Goal: Transaction & Acquisition: Purchase product/service

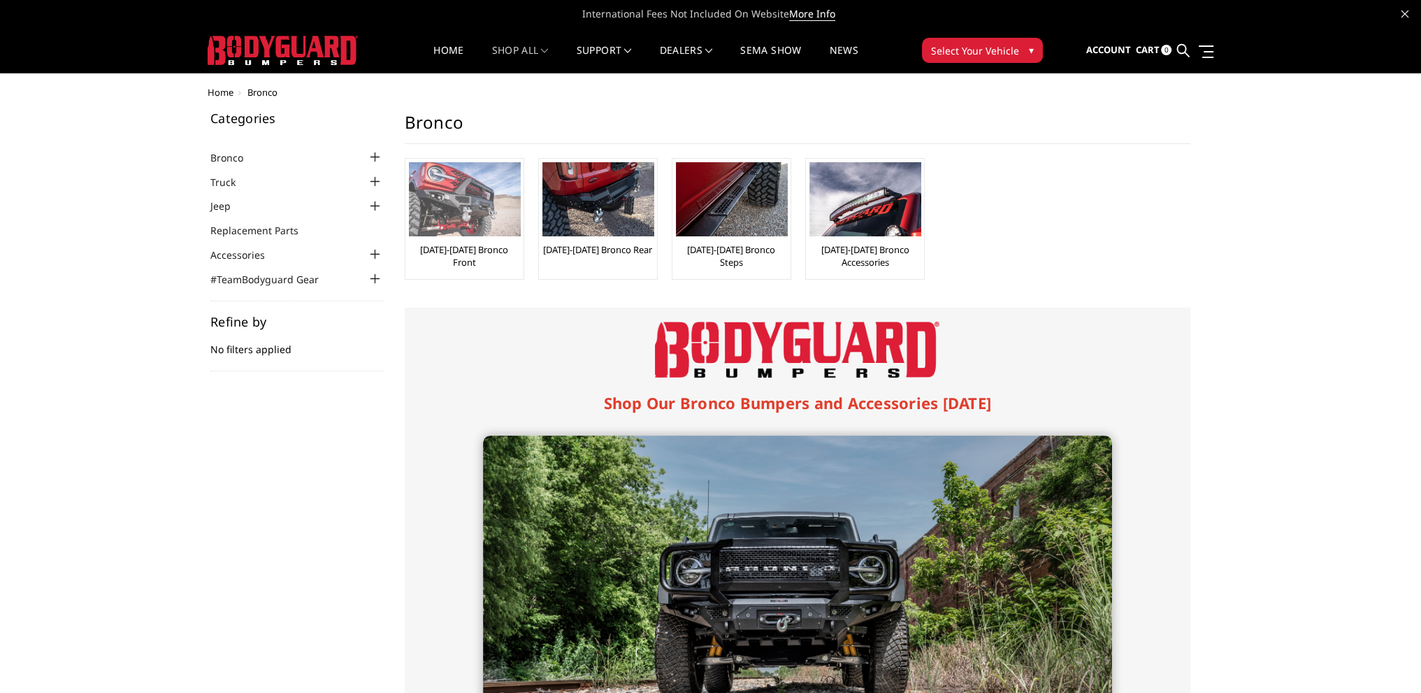
click at [498, 244] on link "[DATE]-[DATE] Bronco Front" at bounding box center [464, 255] width 111 height 25
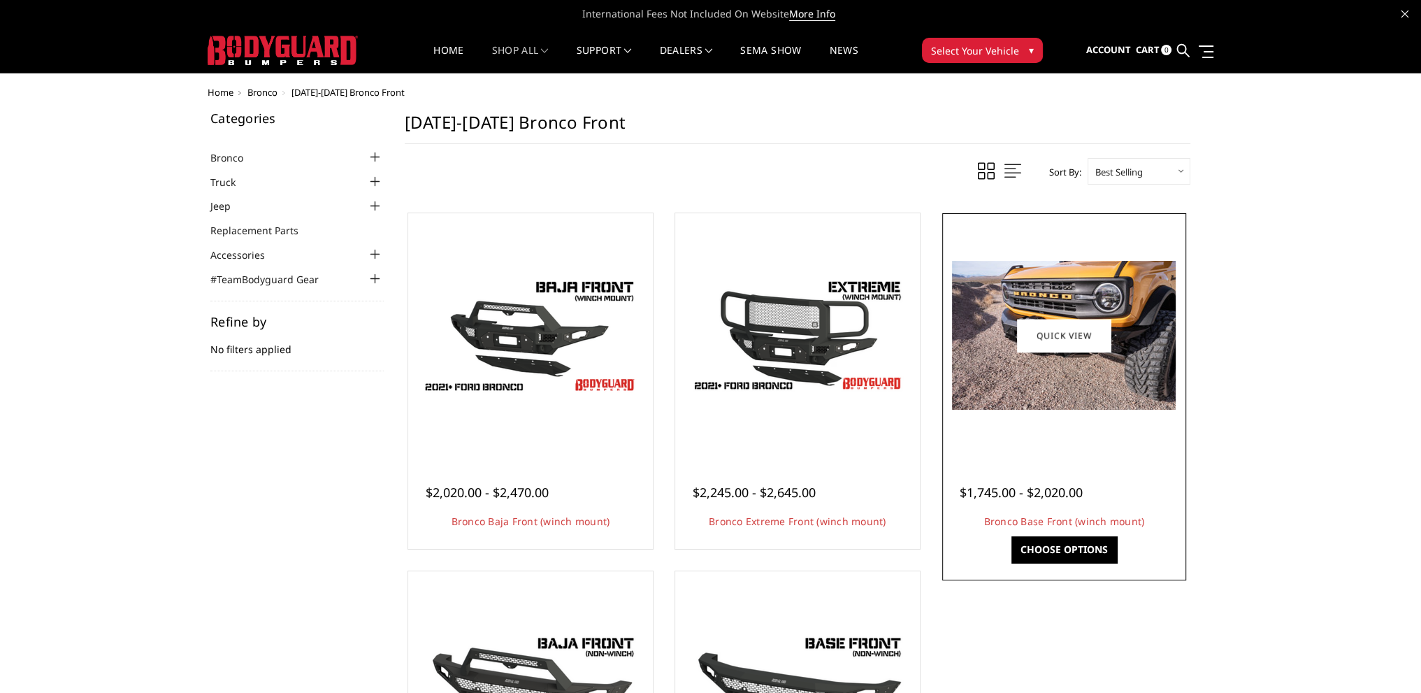
click at [1093, 536] on link "Choose Options" at bounding box center [1064, 549] width 106 height 27
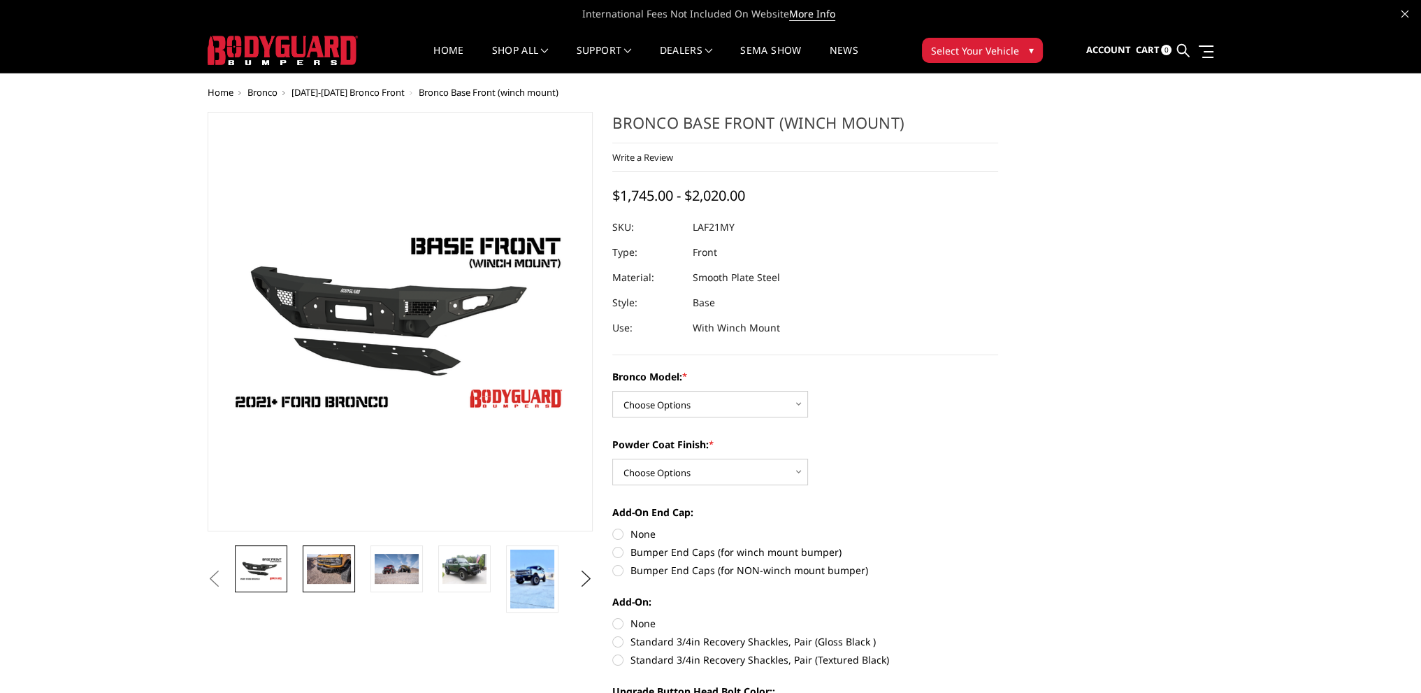
click at [330, 572] on img at bounding box center [329, 568] width 44 height 29
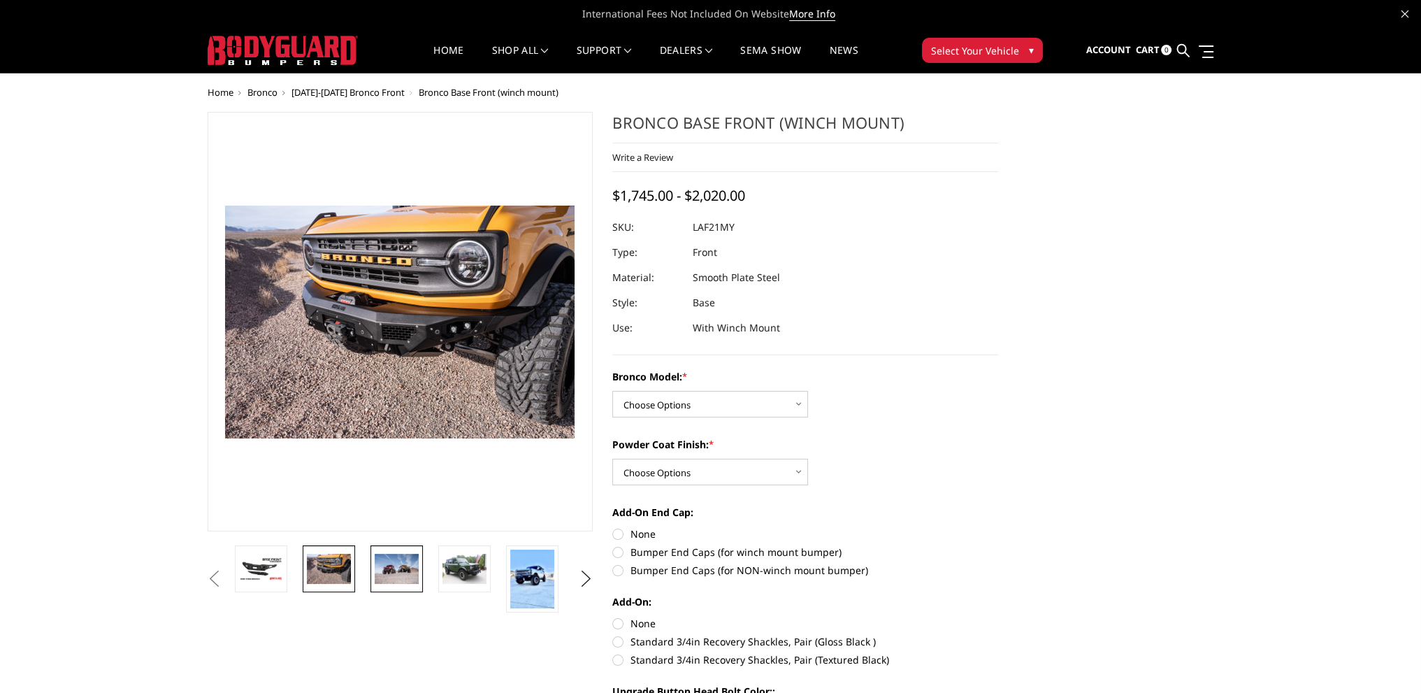
click at [385, 567] on img at bounding box center [397, 568] width 44 height 29
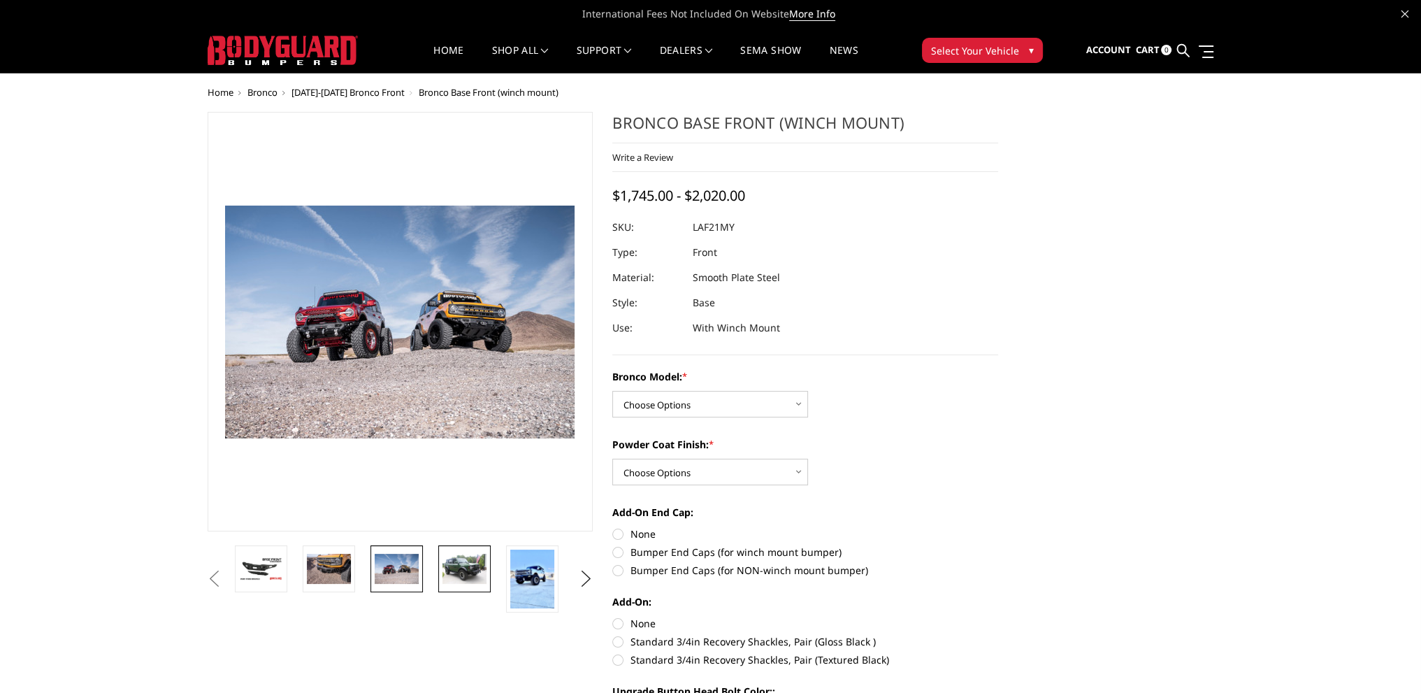
click at [446, 570] on img at bounding box center [464, 568] width 44 height 29
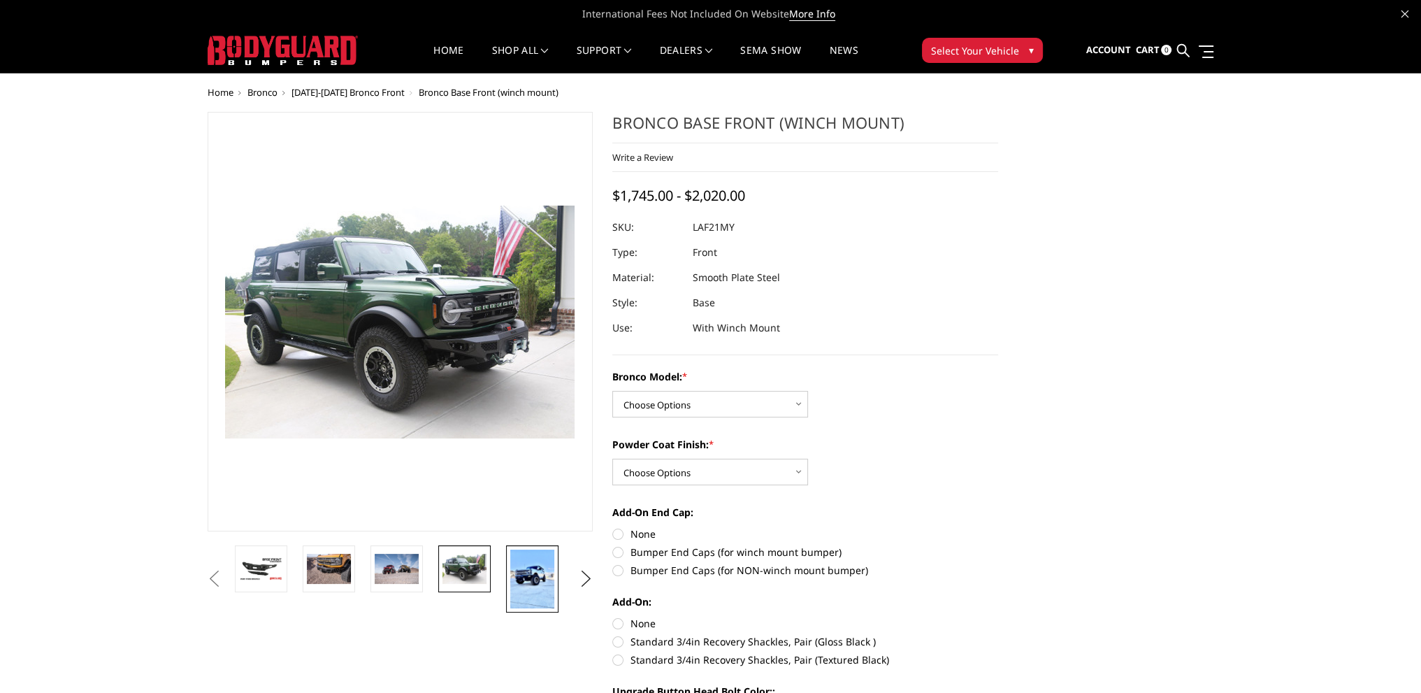
click at [509, 583] on link at bounding box center [532, 578] width 52 height 67
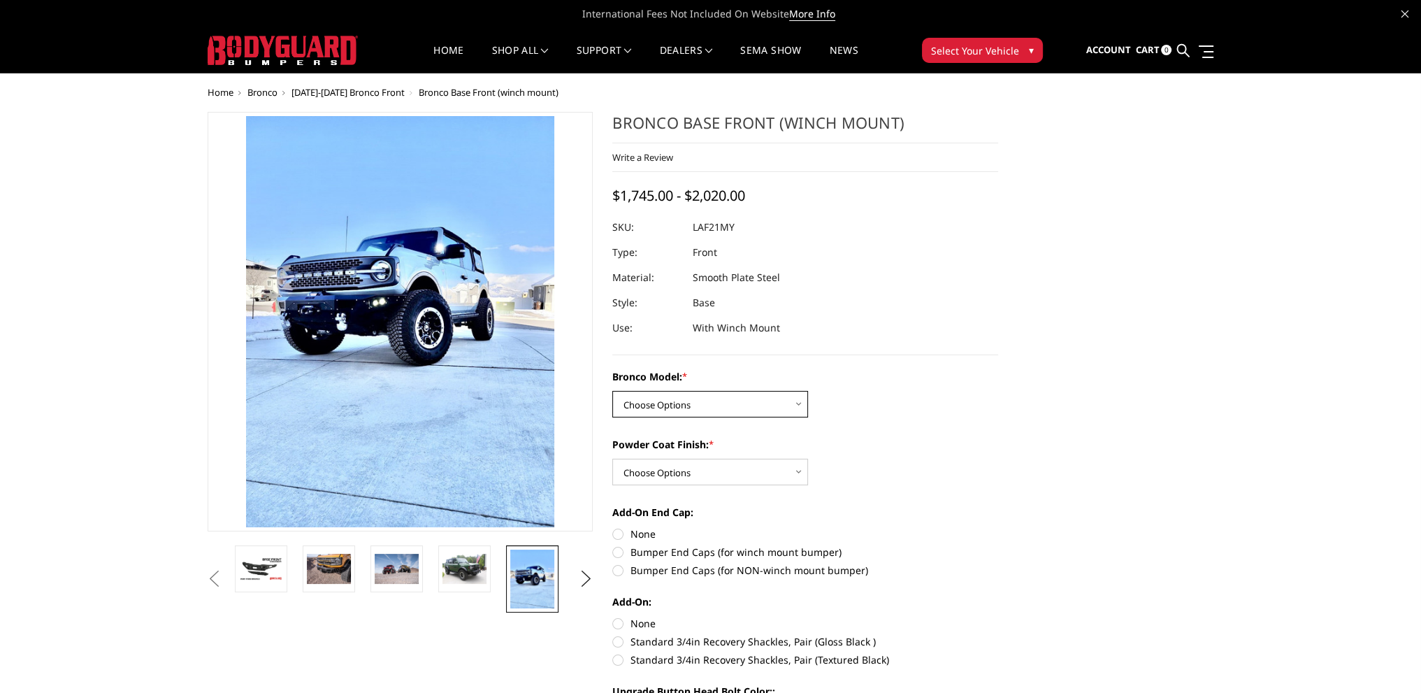
click at [685, 402] on select "Choose Options Base/Badlands/Wildtrak/etc. Raptor" at bounding box center [710, 404] width 196 height 27
select select "4008"
click at [612, 391] on select "Choose Options Base/Badlands/Wildtrak/etc. Raptor" at bounding box center [710, 404] width 196 height 27
click at [679, 466] on select "Choose Options Bare Metal Textured Black Powder Coat" at bounding box center [710, 472] width 196 height 27
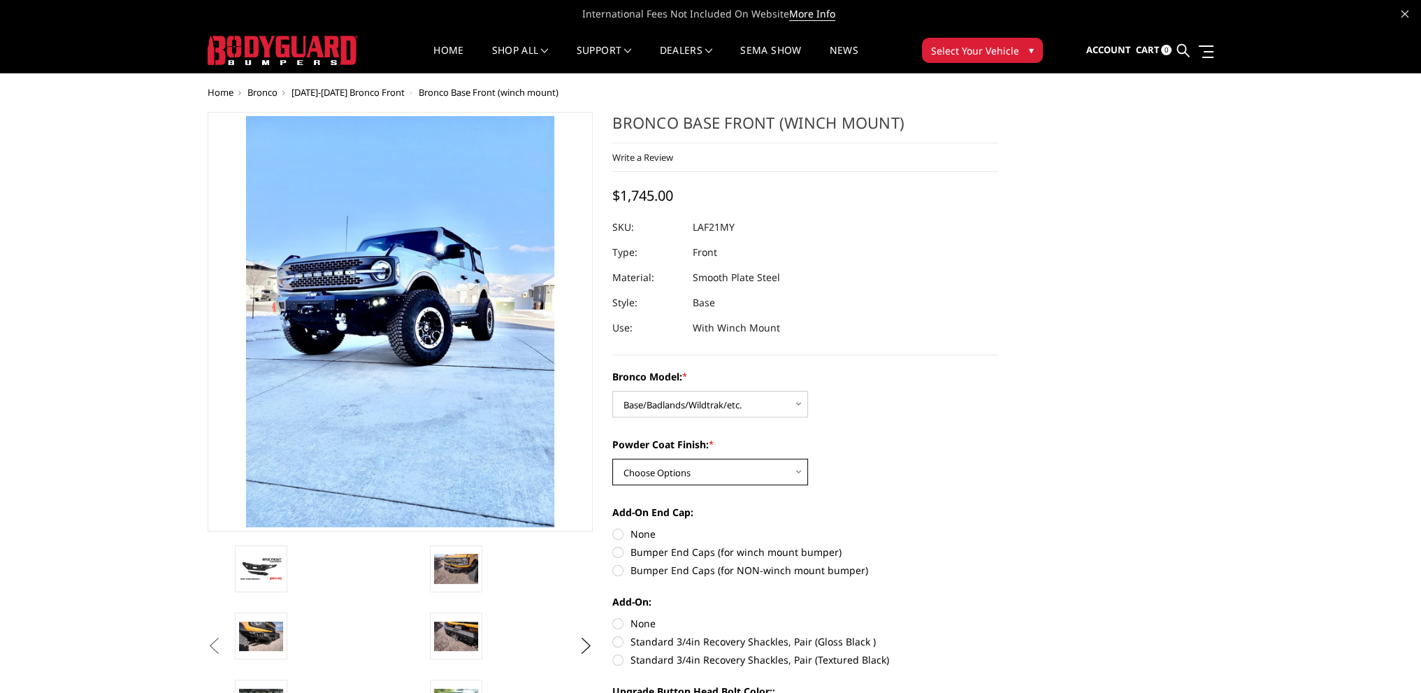
select select "4010"
click at [612, 459] on select "Choose Options Bare Metal Textured Black Powder Coat" at bounding box center [710, 472] width 196 height 27
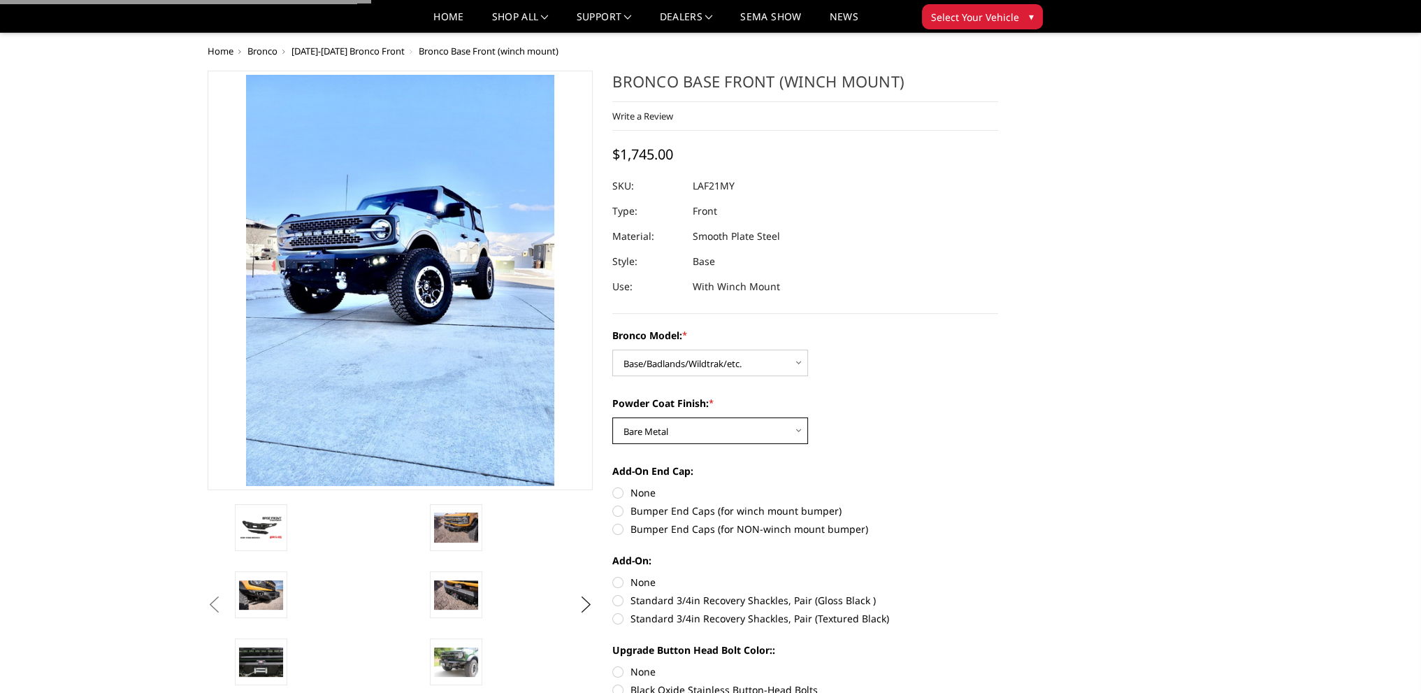
scroll to position [140, 0]
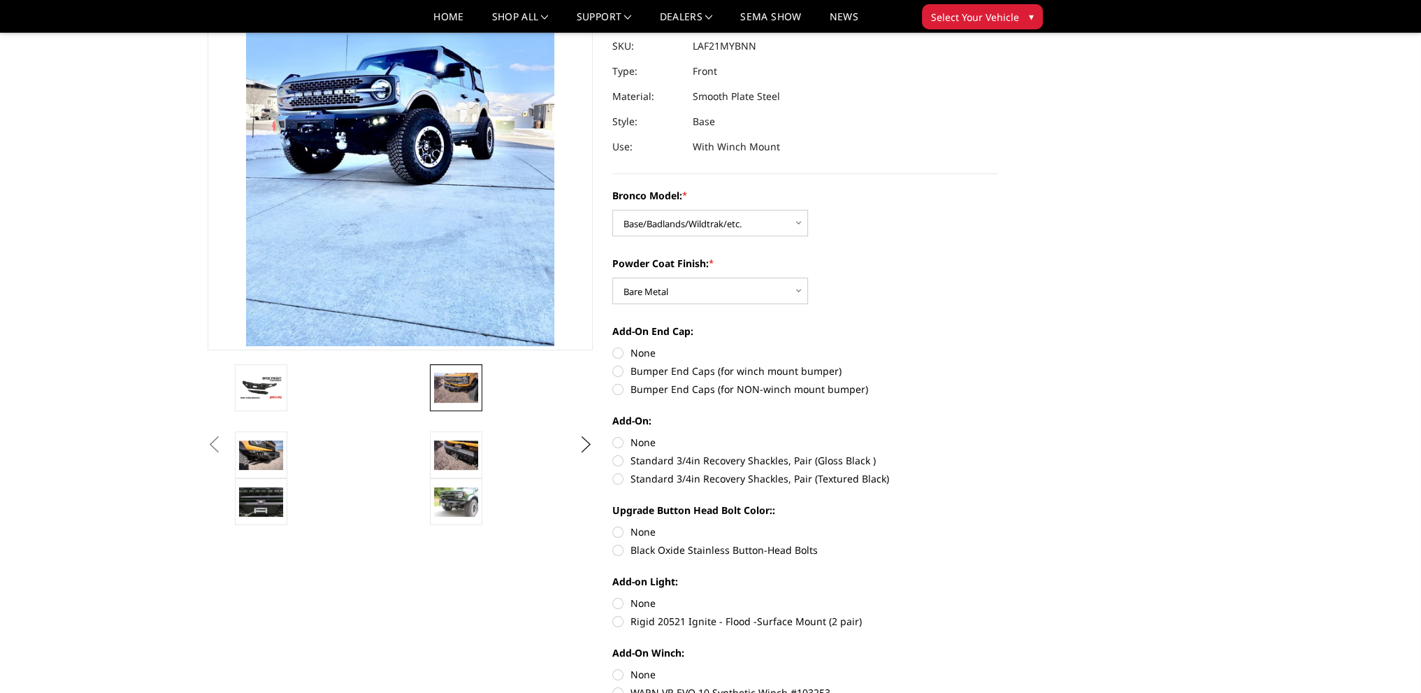
click at [470, 396] on img at bounding box center [456, 387] width 44 height 29
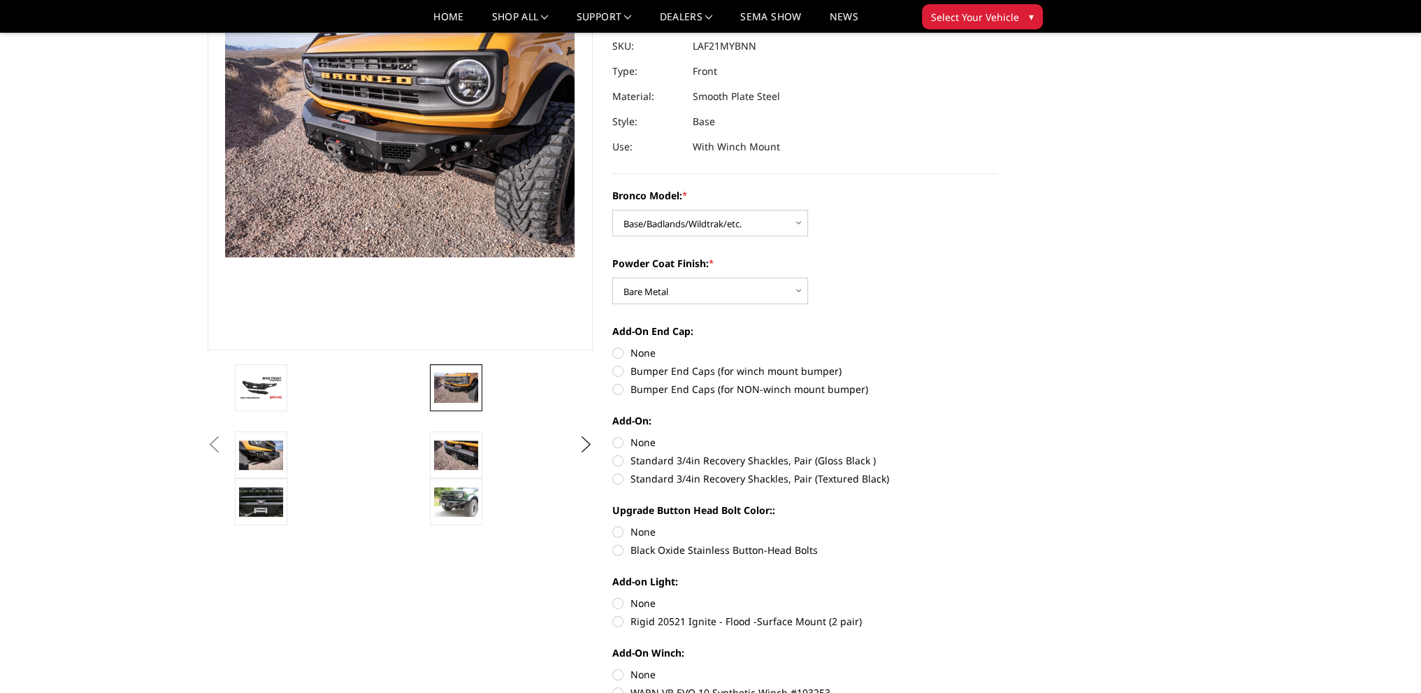
click at [461, 421] on li at bounding box center [523, 397] width 195 height 67
click at [462, 430] on li at bounding box center [523, 397] width 195 height 67
click at [478, 478] on link at bounding box center [456, 501] width 52 height 47
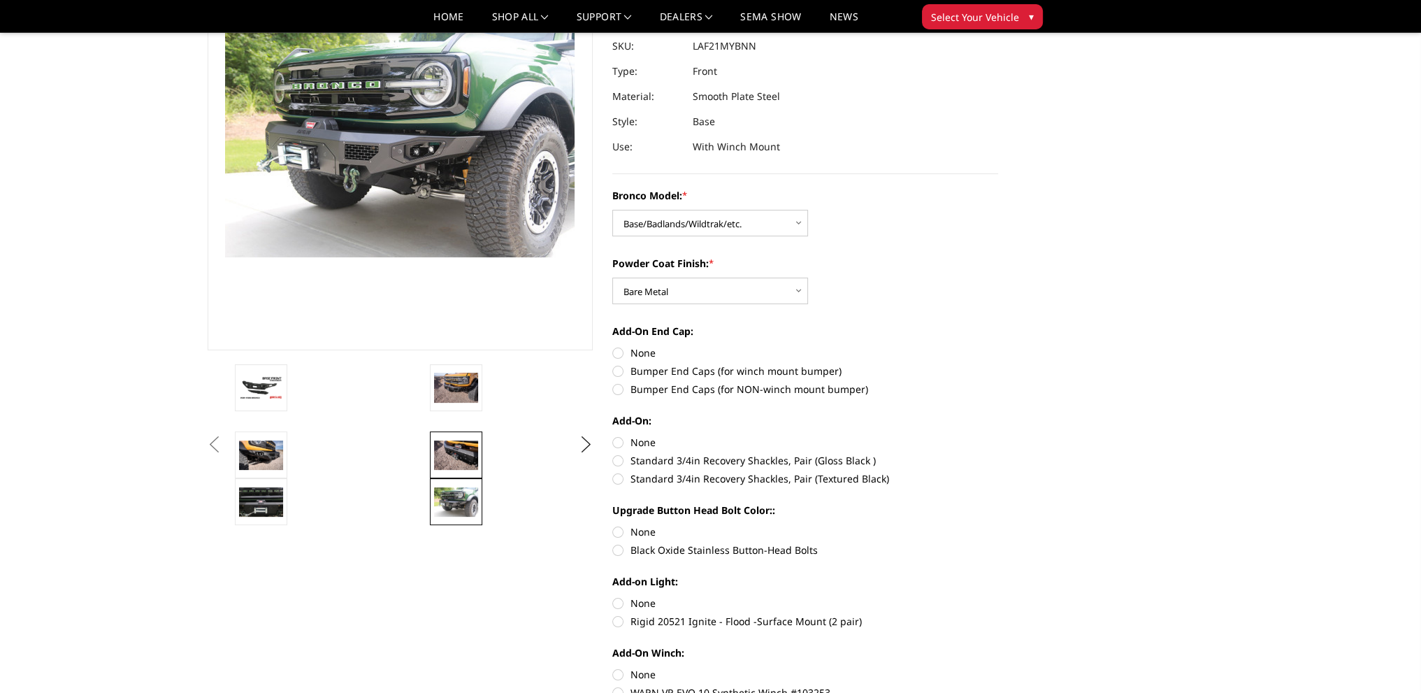
click at [465, 466] on img at bounding box center [456, 454] width 44 height 29
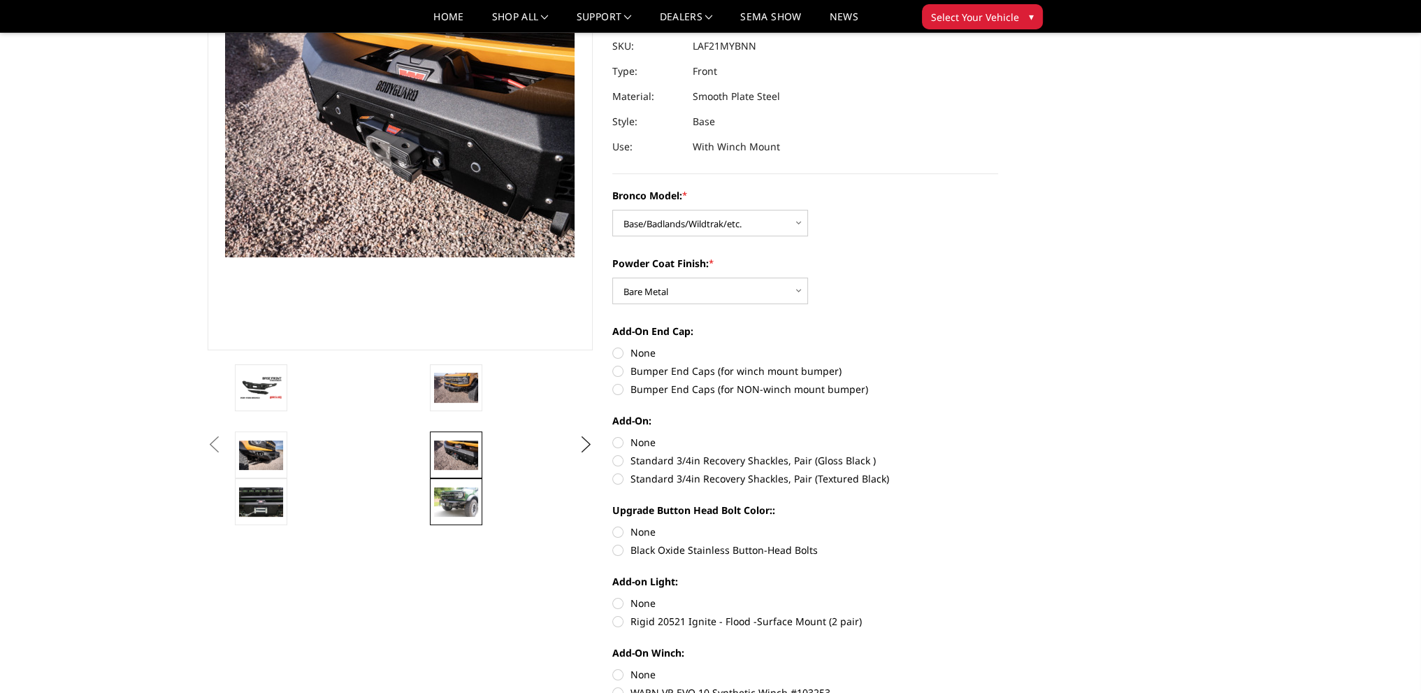
click at [454, 500] on img at bounding box center [456, 501] width 44 height 29
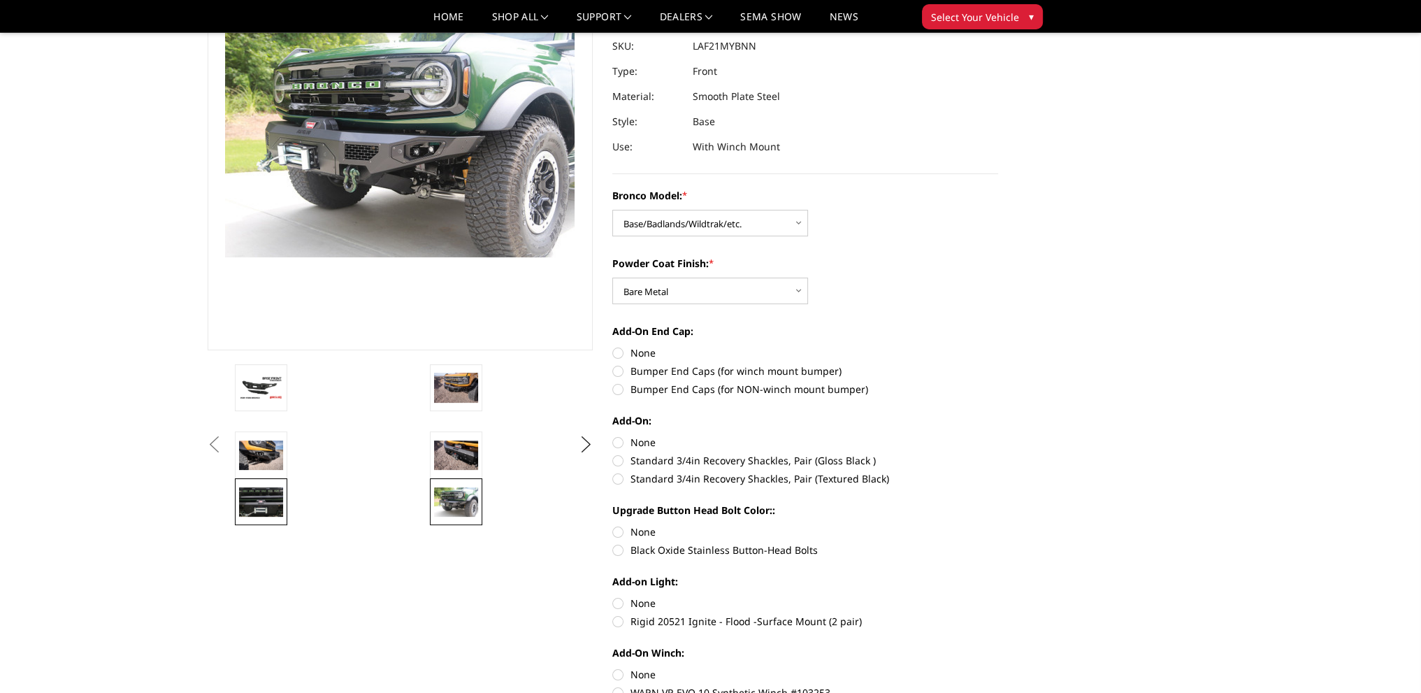
click at [271, 481] on link at bounding box center [261, 501] width 52 height 47
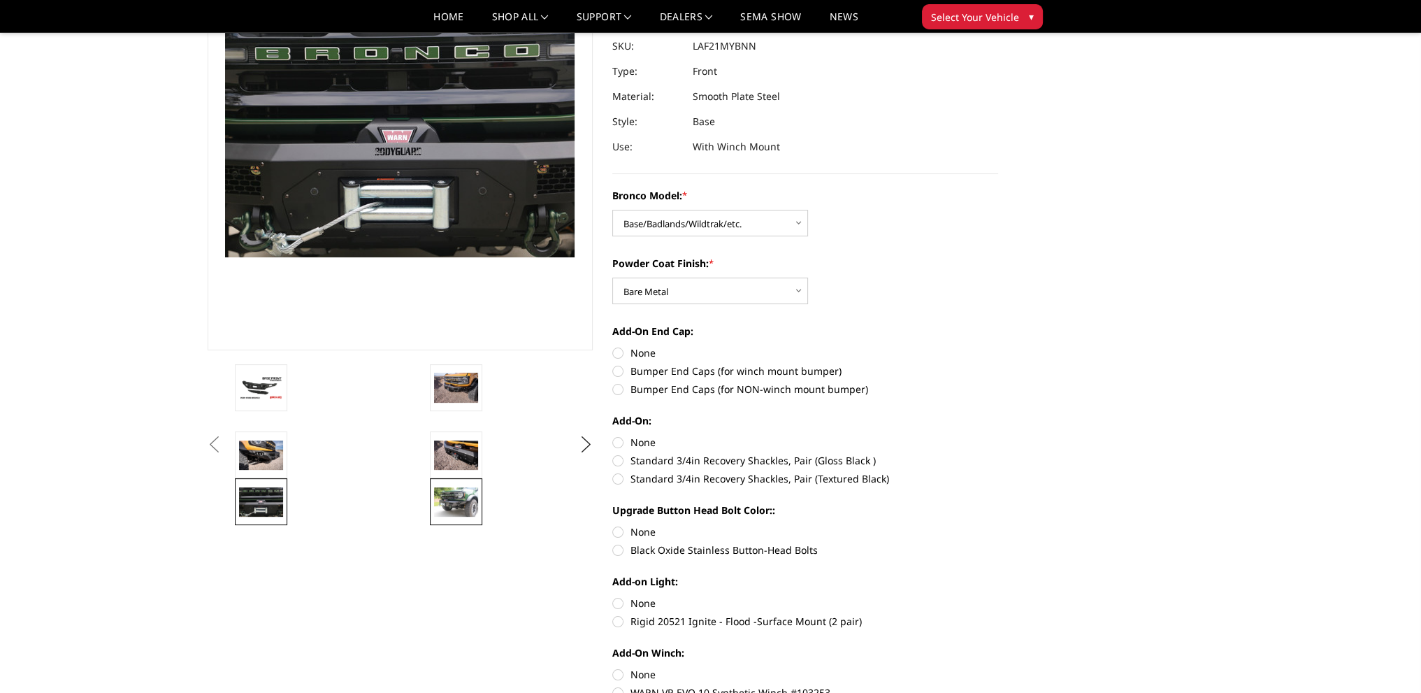
click at [455, 503] on img at bounding box center [456, 501] width 44 height 29
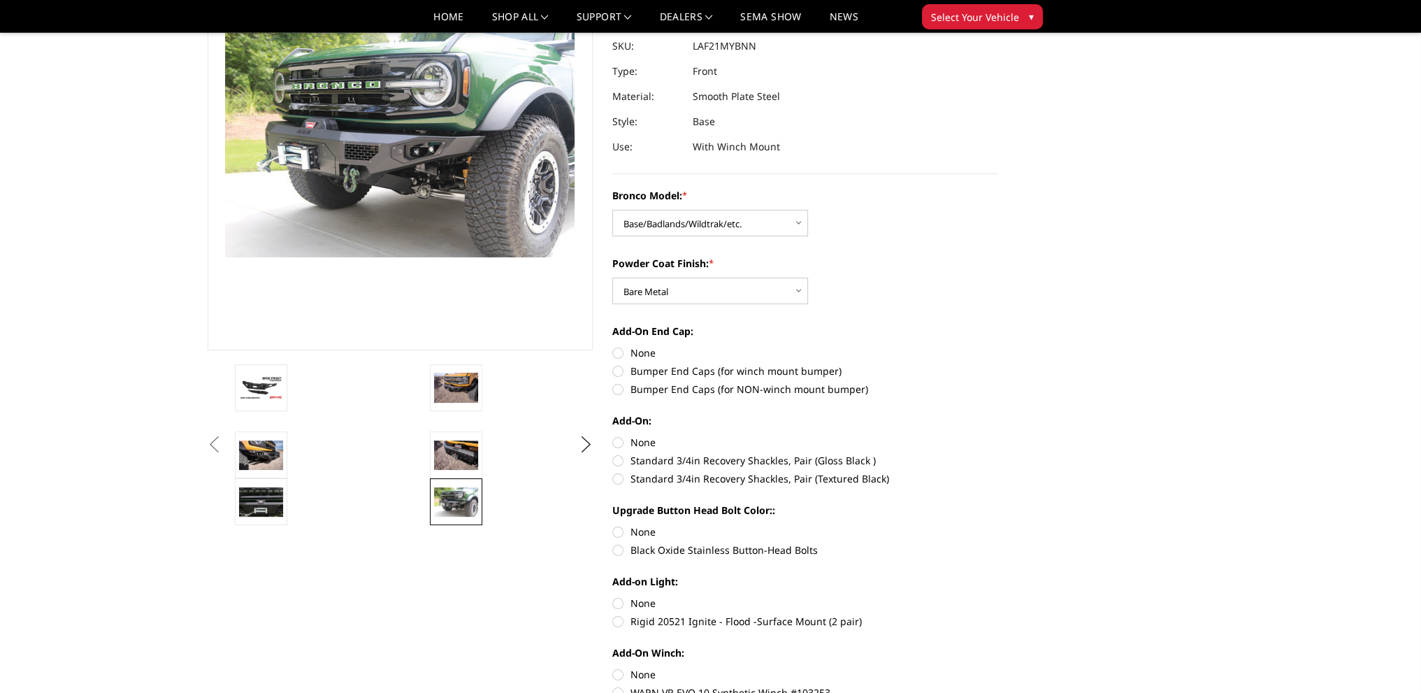
click at [737, 374] on label "Bumper End Caps (for winch mount bumper)" at bounding box center [805, 370] width 386 height 15
click at [998, 346] on input "Bumper End Caps (for winch mount bumper)" at bounding box center [998, 345] width 1 height 1
radio input "true"
click at [756, 483] on label "Standard 3/4in Recovery Shackles, Pair (Textured Black)" at bounding box center [805, 478] width 386 height 15
click at [998, 454] on input "Standard 3/4in Recovery Shackles, Pair (Textured Black)" at bounding box center [998, 453] width 1 height 1
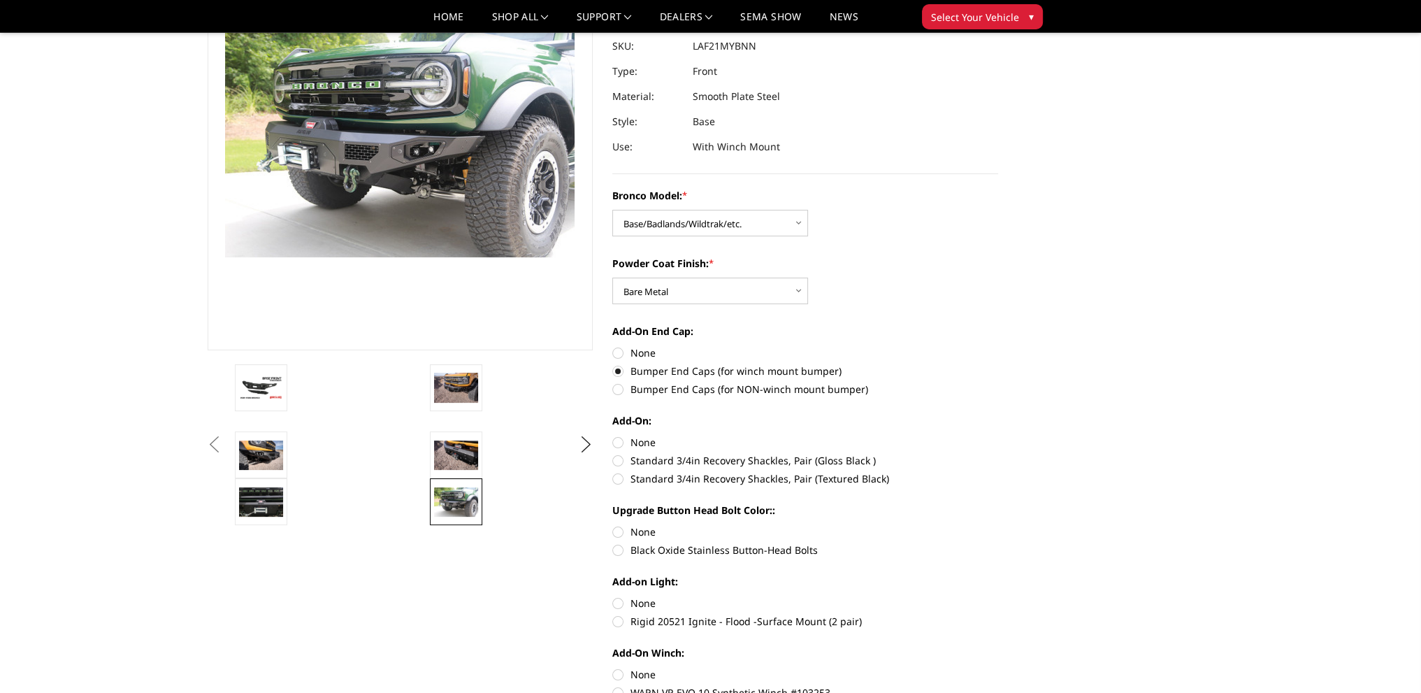
radio input "true"
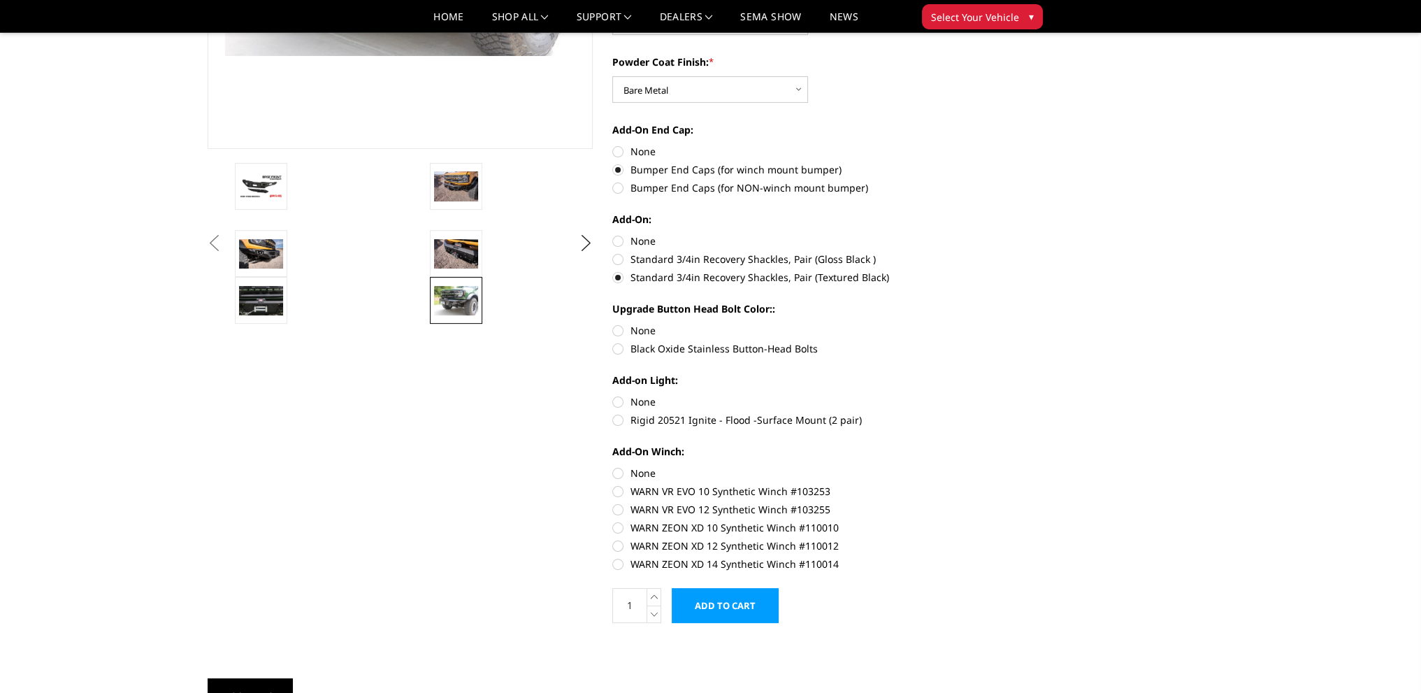
scroll to position [350, 0]
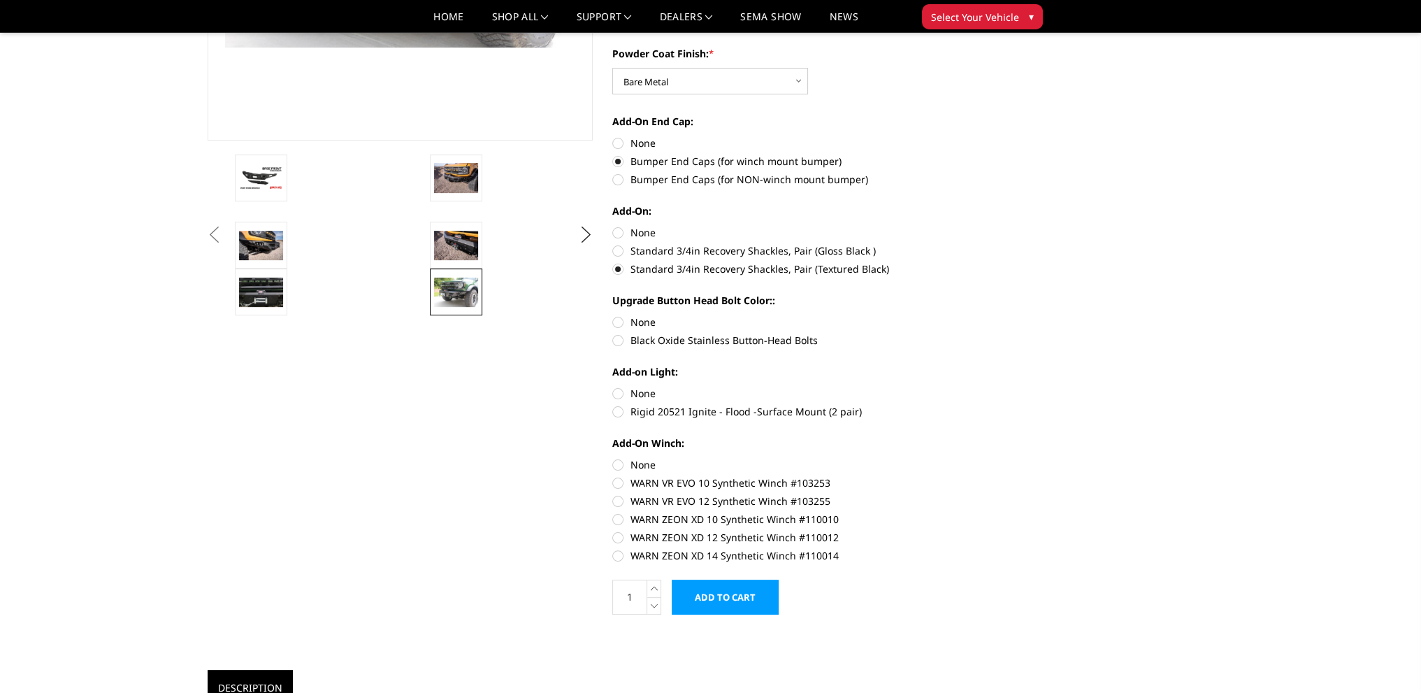
click at [703, 338] on label "Black Oxide Stainless Button-Head Bolts" at bounding box center [805, 340] width 386 height 15
click at [998, 315] on input "Black Oxide Stainless Button-Head Bolts" at bounding box center [998, 315] width 1 height 1
radio input "true"
click at [737, 412] on label "Rigid 20521 Ignite - Flood -Surface Mount (2 pair)" at bounding box center [805, 411] width 386 height 15
click at [998, 387] on input "Rigid 20521 Ignite - Flood -Surface Mount (2 pair)" at bounding box center [998, 386] width 1 height 1
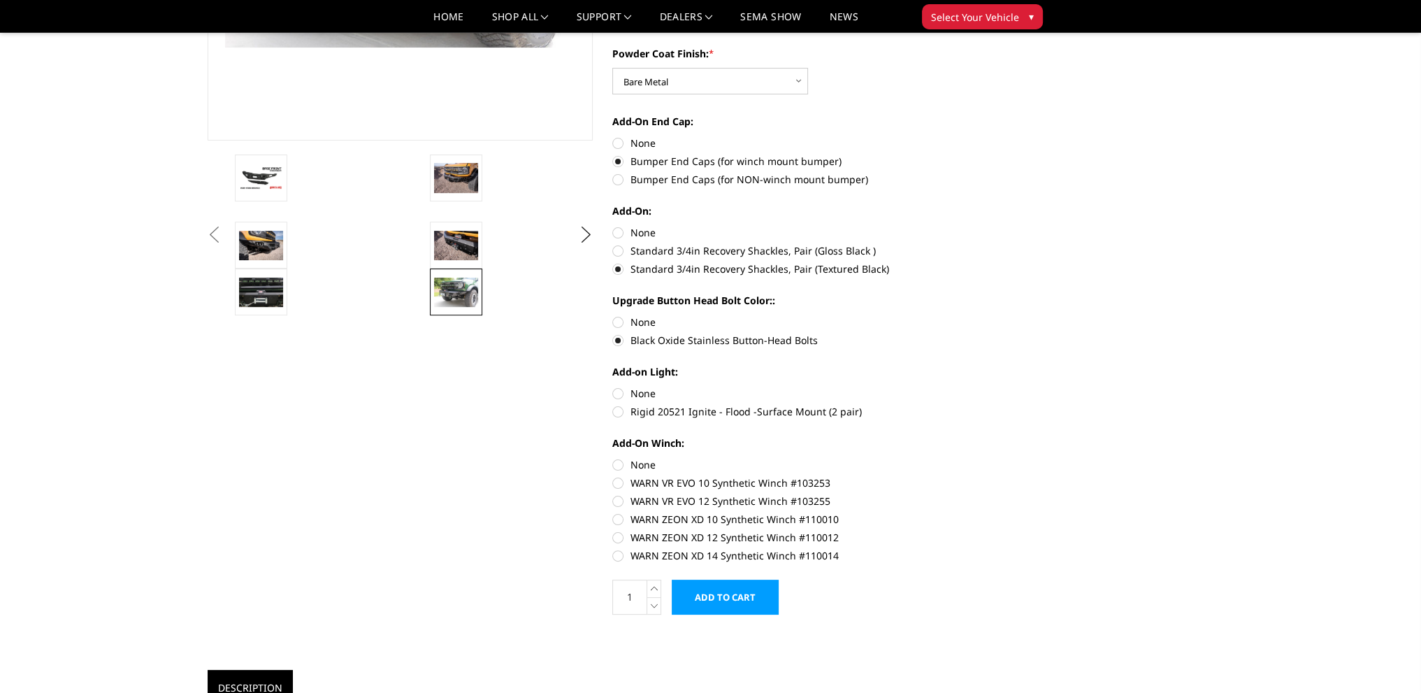
radio input "true"
click at [616, 461] on label "None" at bounding box center [805, 464] width 386 height 15
click at [613, 458] on input "None" at bounding box center [612, 457] width 1 height 1
radio input "true"
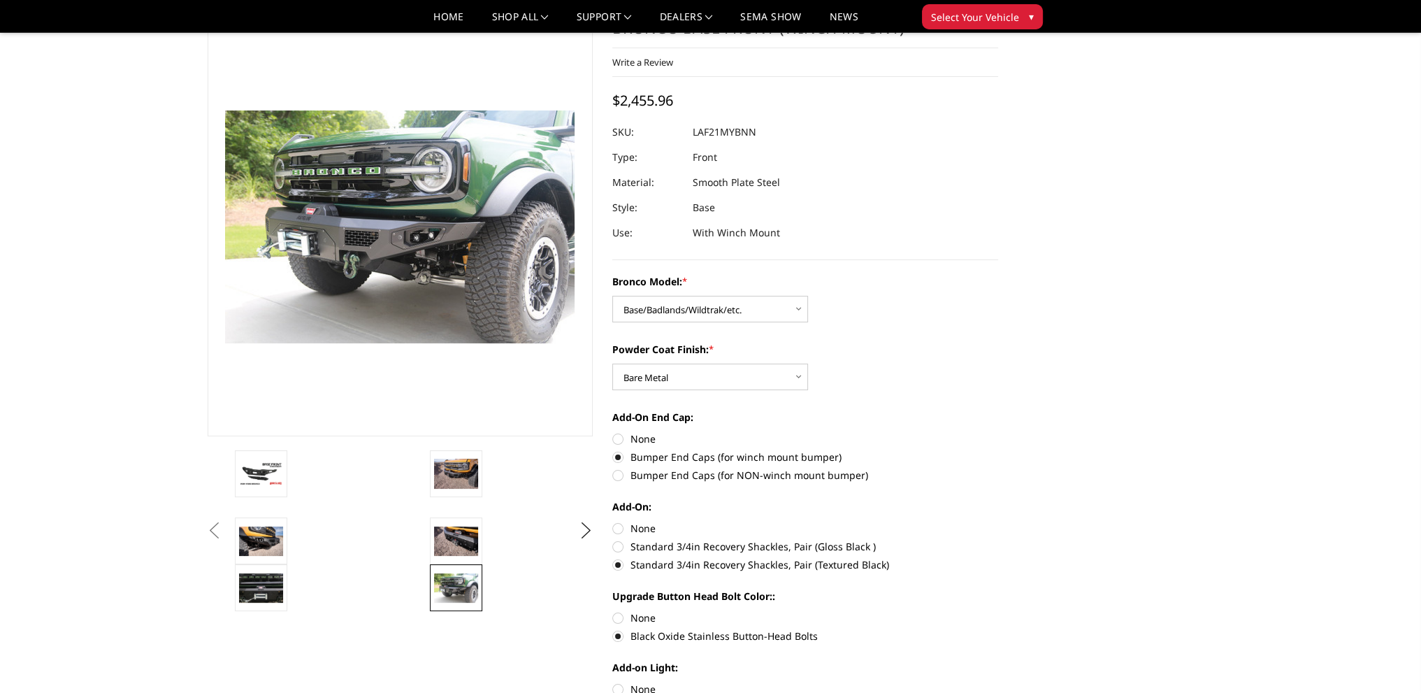
scroll to position [70, 0]
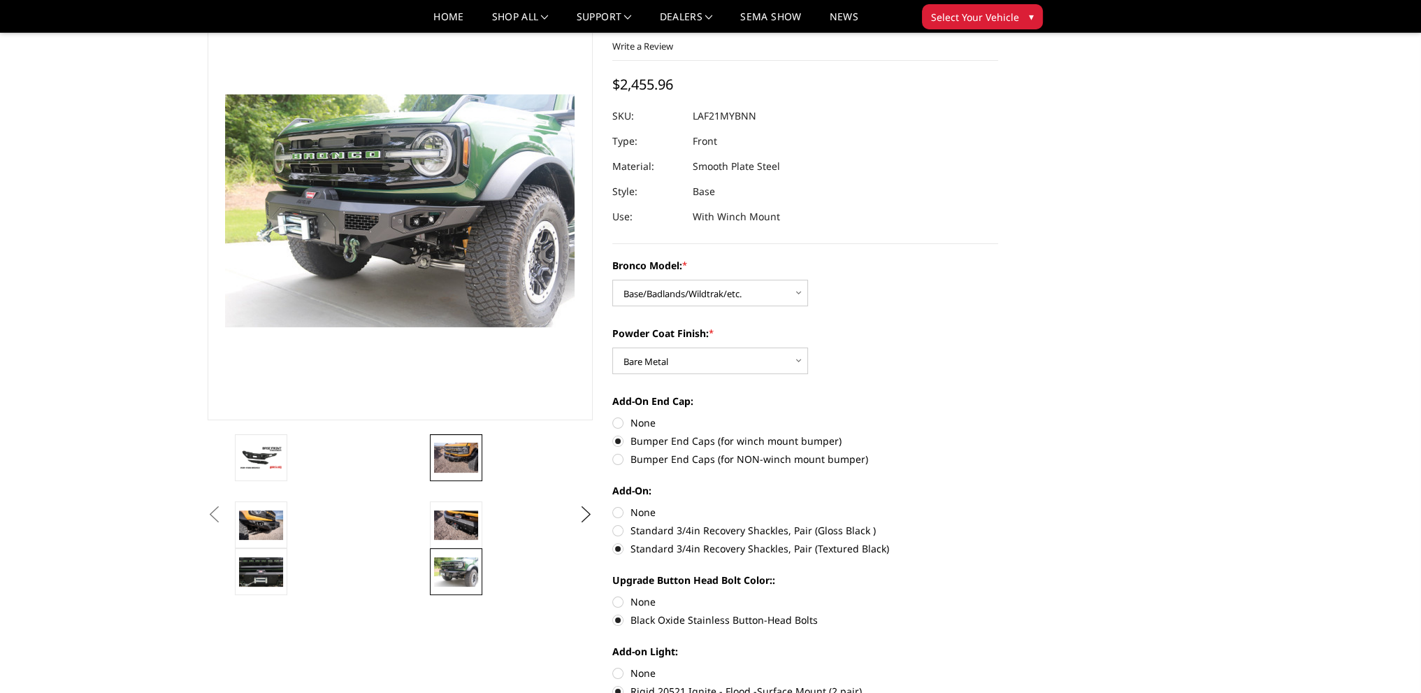
click at [459, 456] on img at bounding box center [456, 456] width 44 height 29
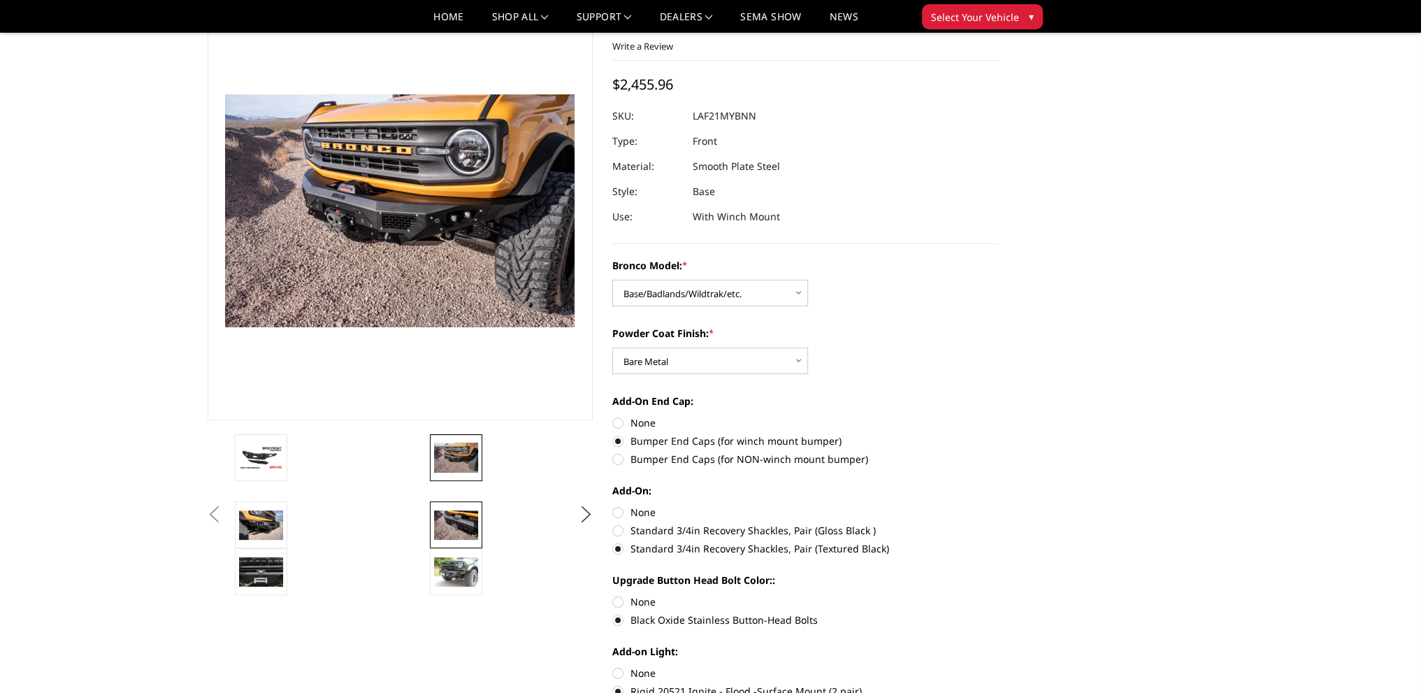
click at [459, 505] on link at bounding box center [456, 524] width 52 height 47
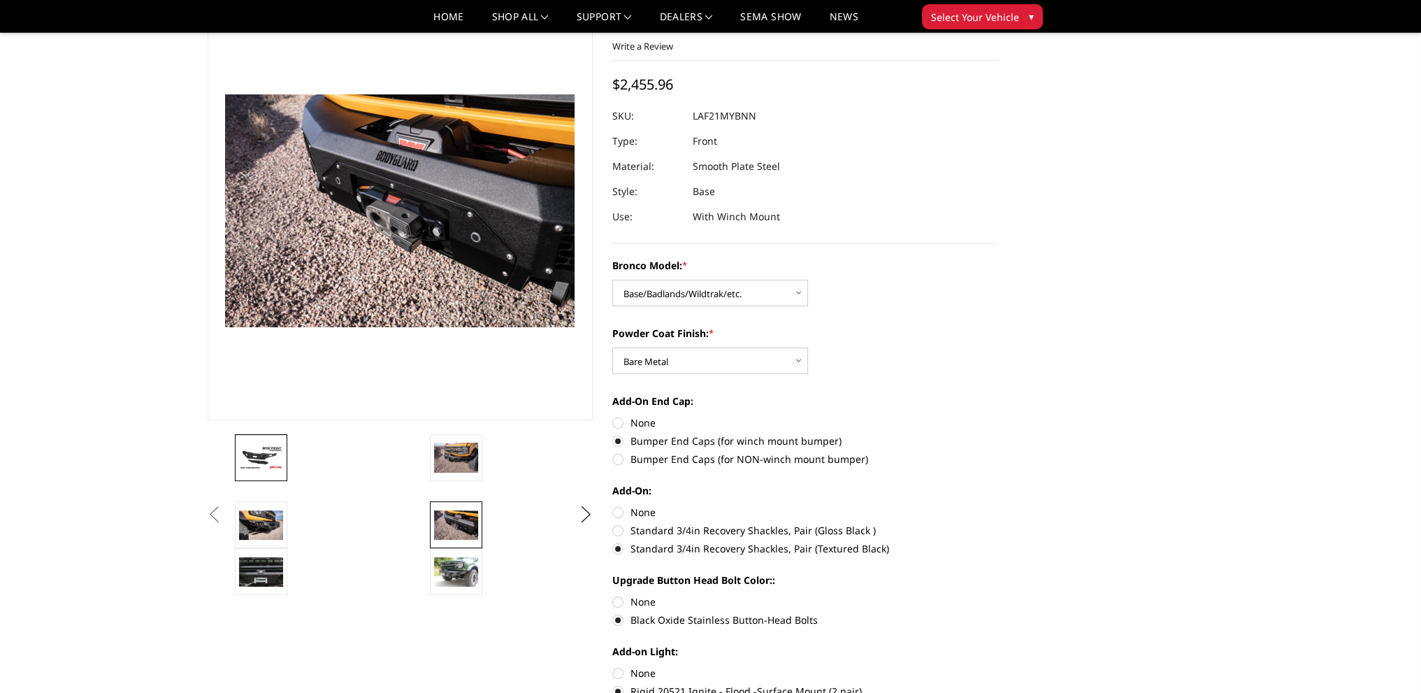
click at [260, 467] on img at bounding box center [261, 457] width 44 height 24
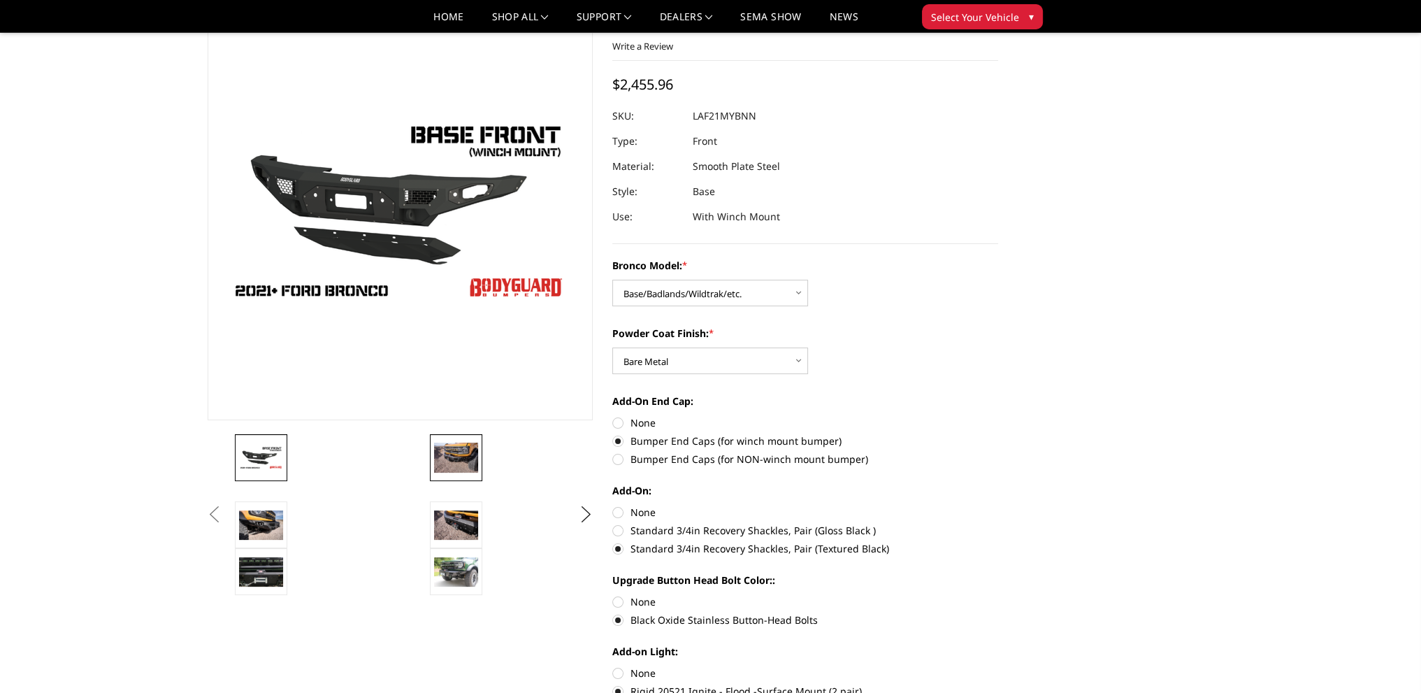
click at [445, 470] on img at bounding box center [456, 456] width 44 height 29
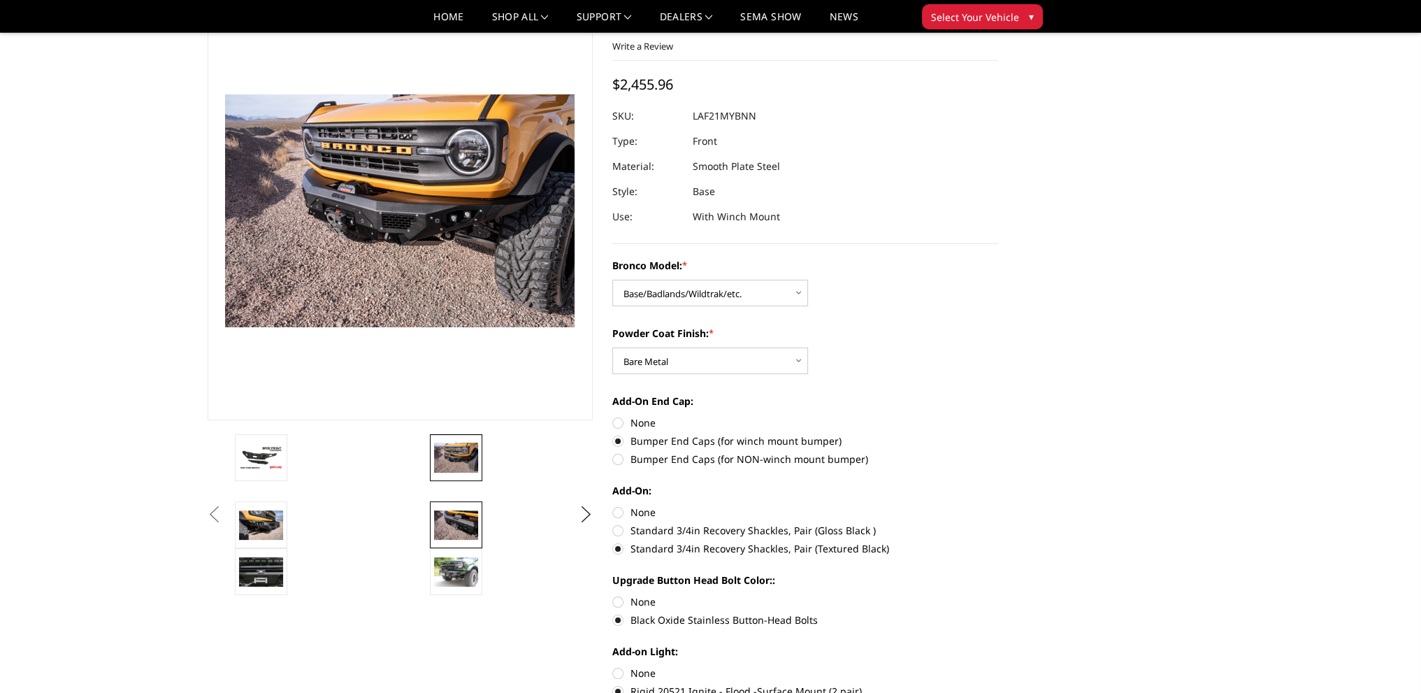
click at [465, 511] on img at bounding box center [456, 524] width 44 height 29
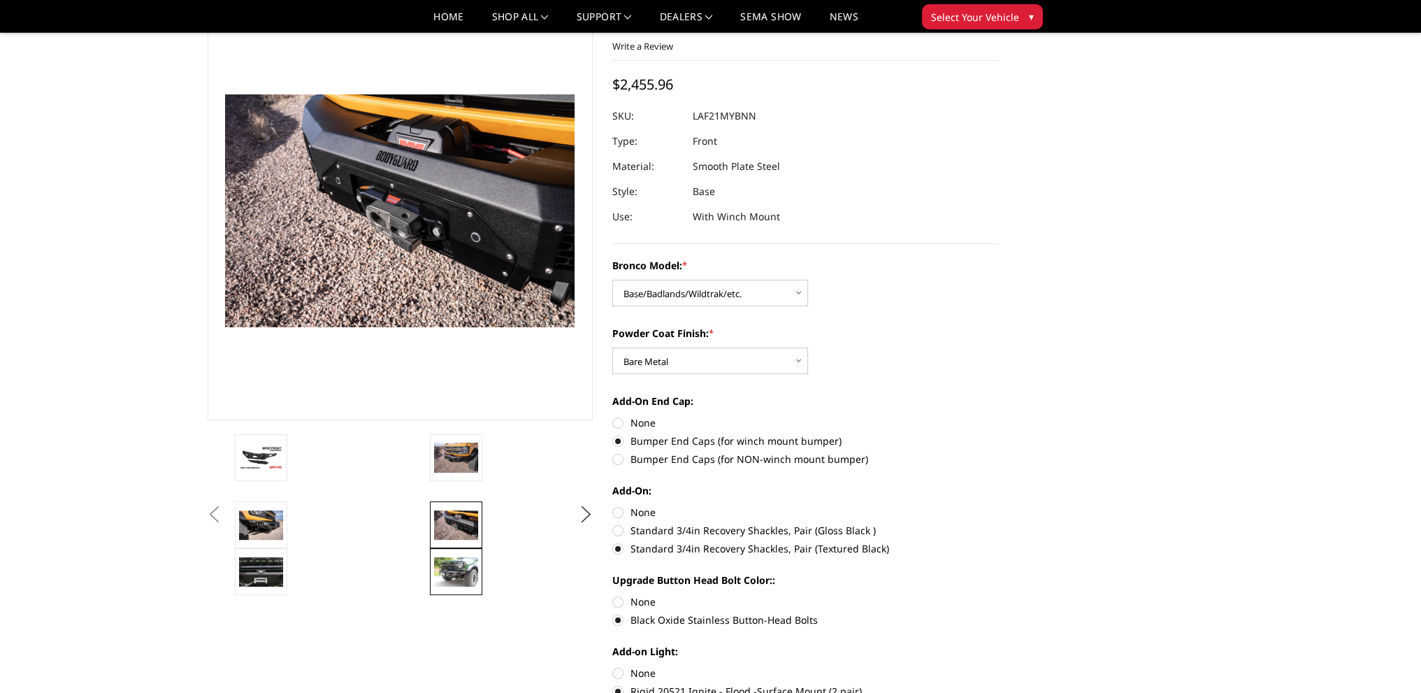
click at [471, 548] on link at bounding box center [456, 571] width 52 height 47
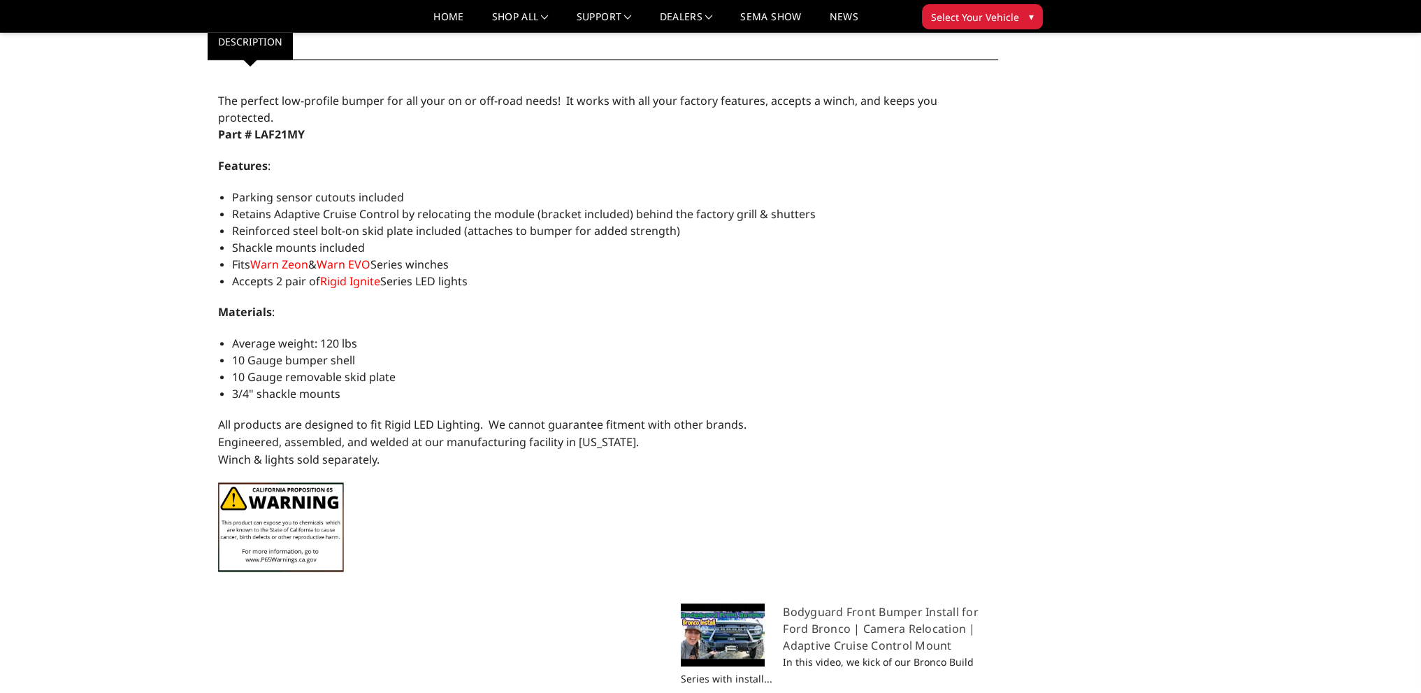
scroll to position [1049, 0]
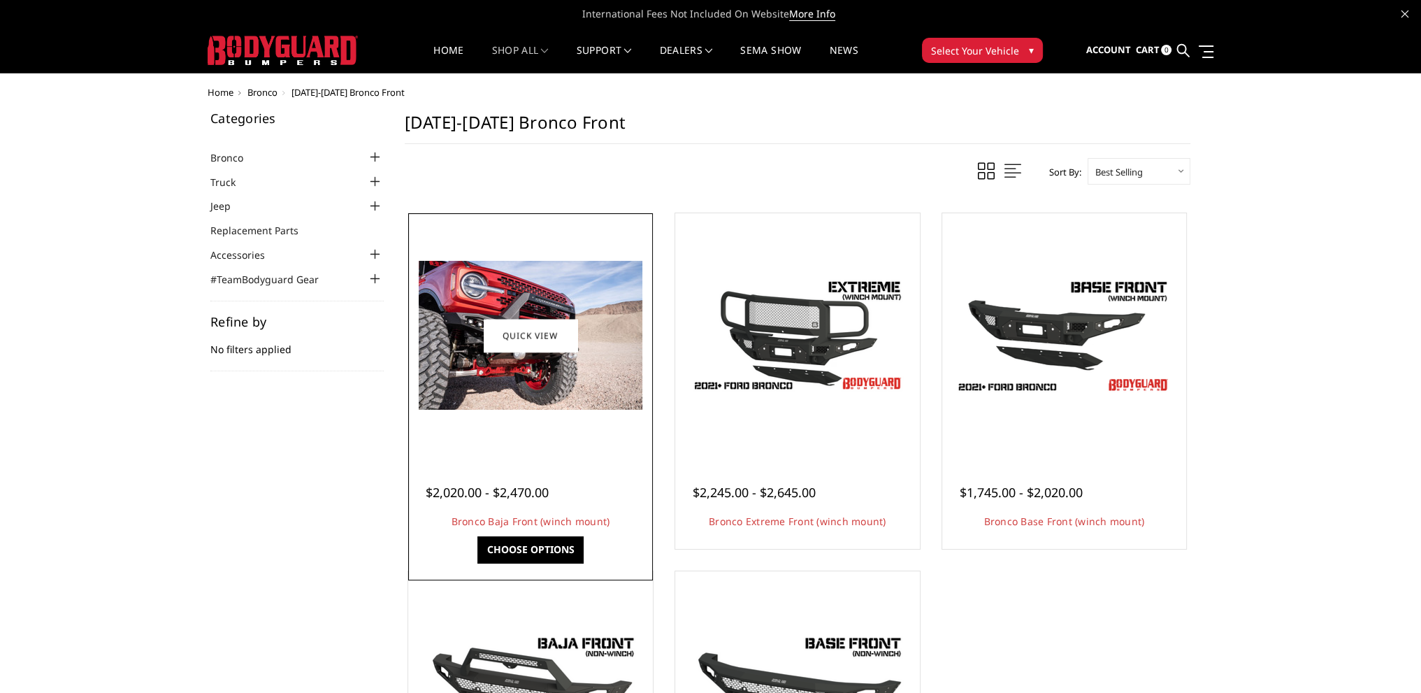
click at [598, 389] on img at bounding box center [531, 335] width 224 height 149
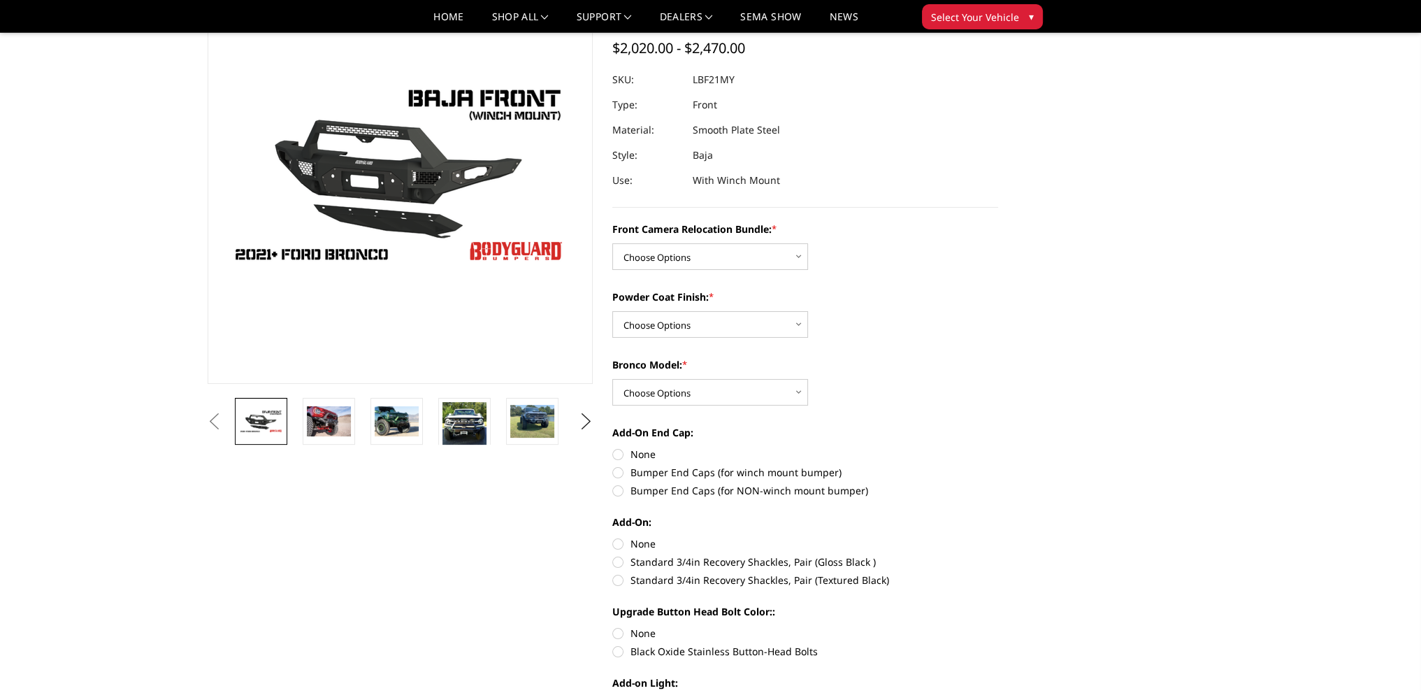
scroll to position [140, 0]
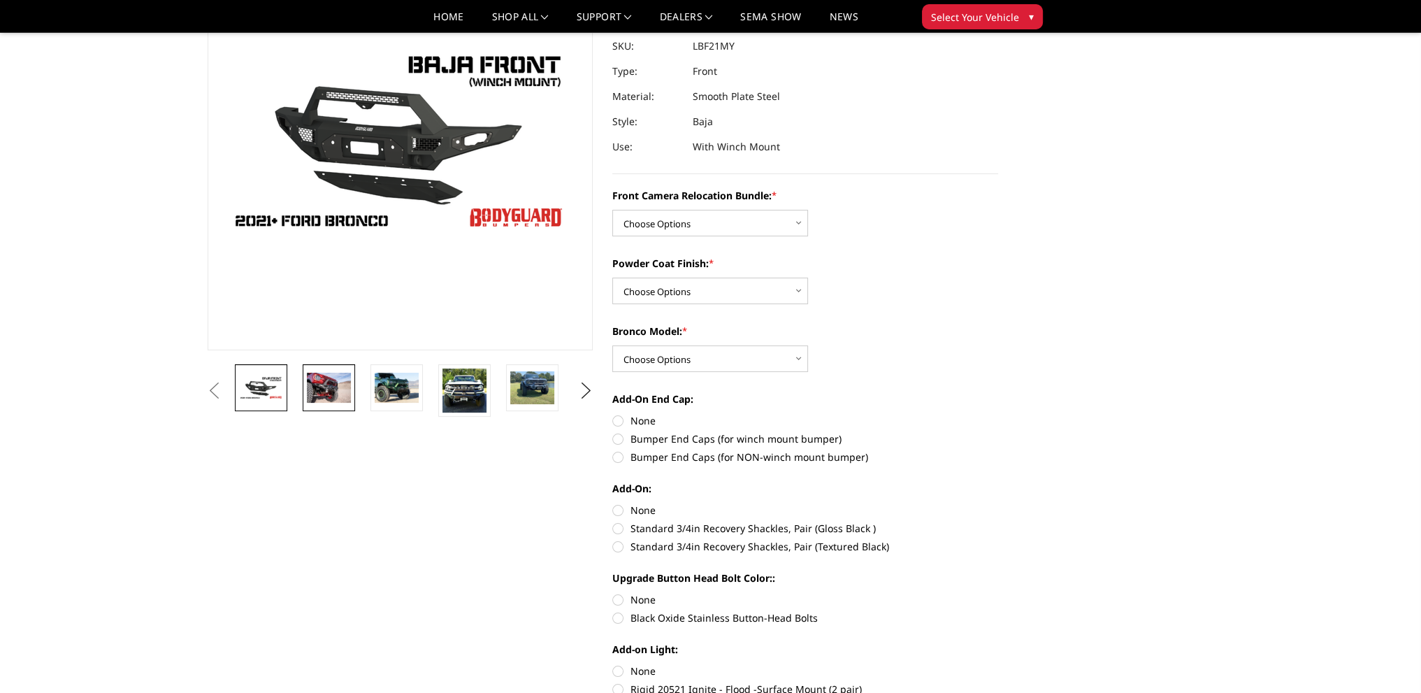
click at [341, 382] on img at bounding box center [329, 387] width 44 height 29
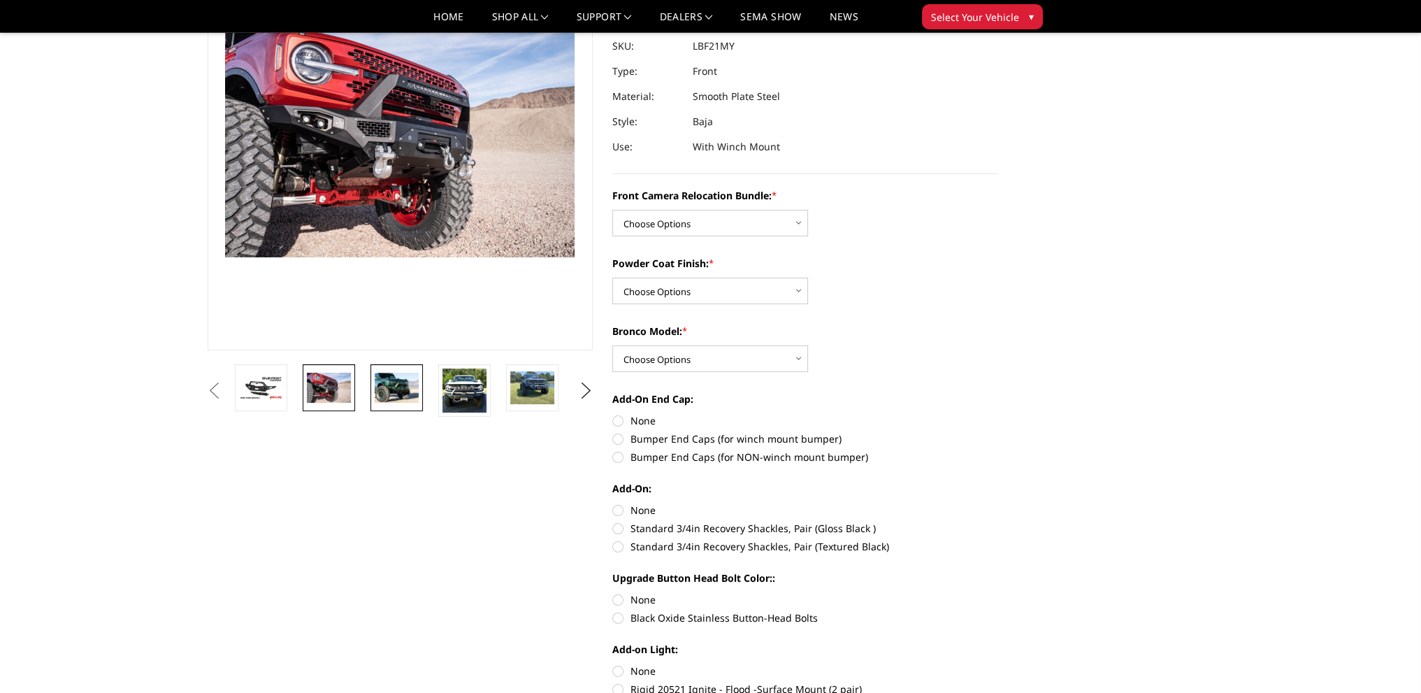
scroll to position [122, 0]
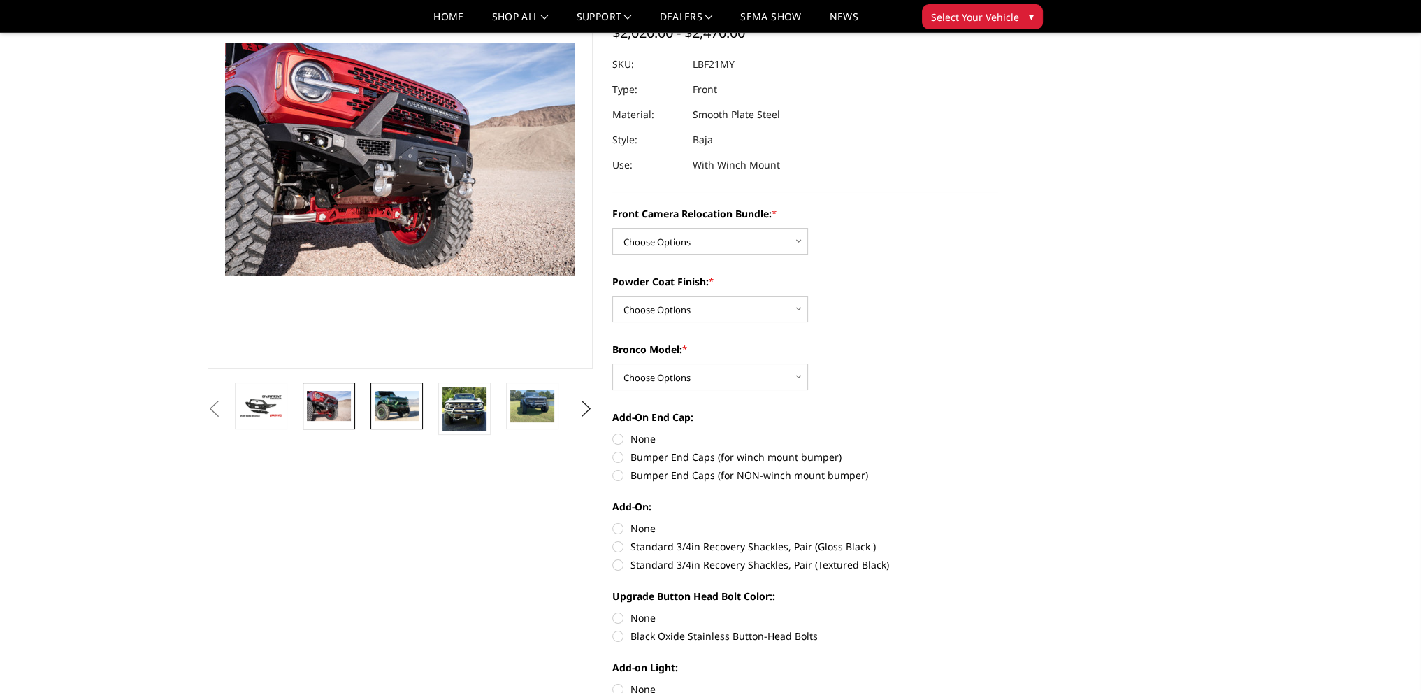
click at [389, 396] on img at bounding box center [397, 405] width 44 height 29
